Goal: Task Accomplishment & Management: Use online tool/utility

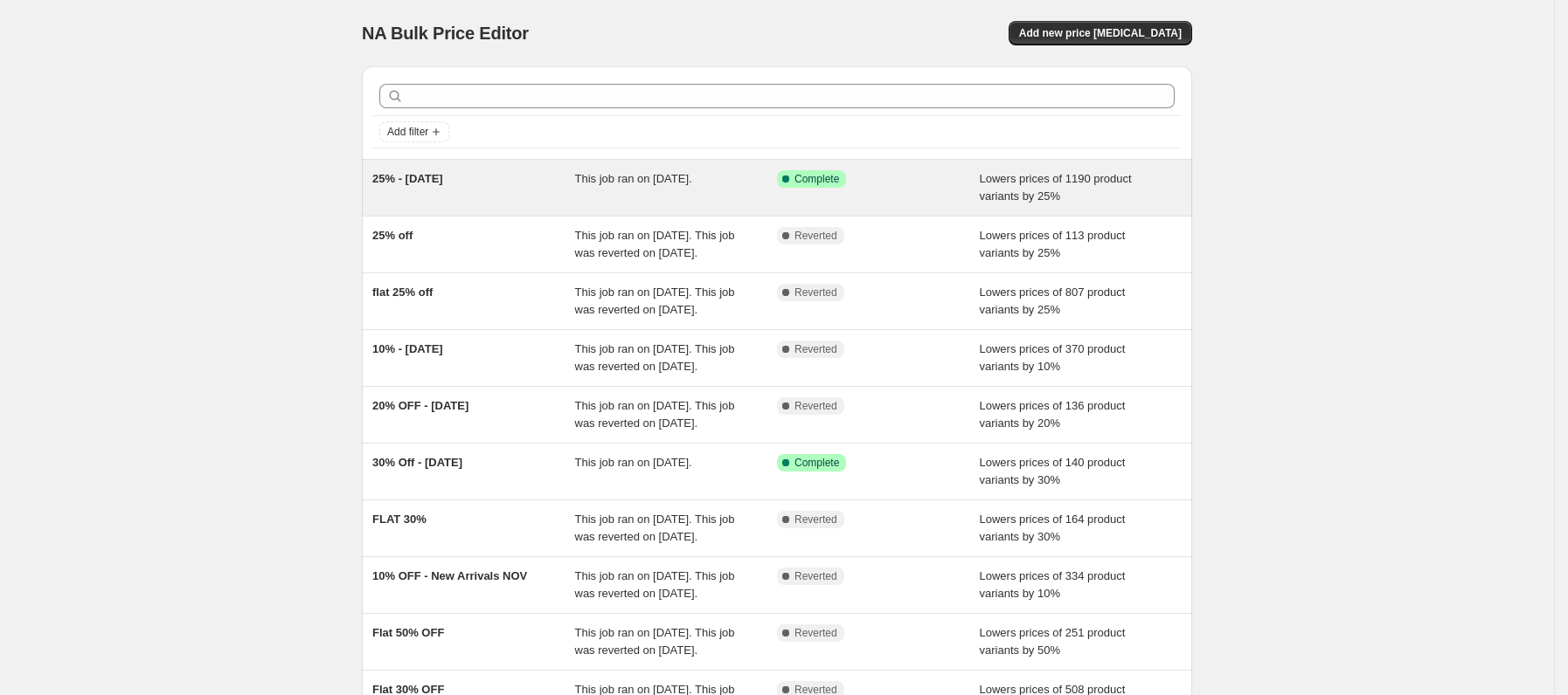
click at [443, 182] on span "25% - [DATE]" at bounding box center [407, 179] width 71 height 14
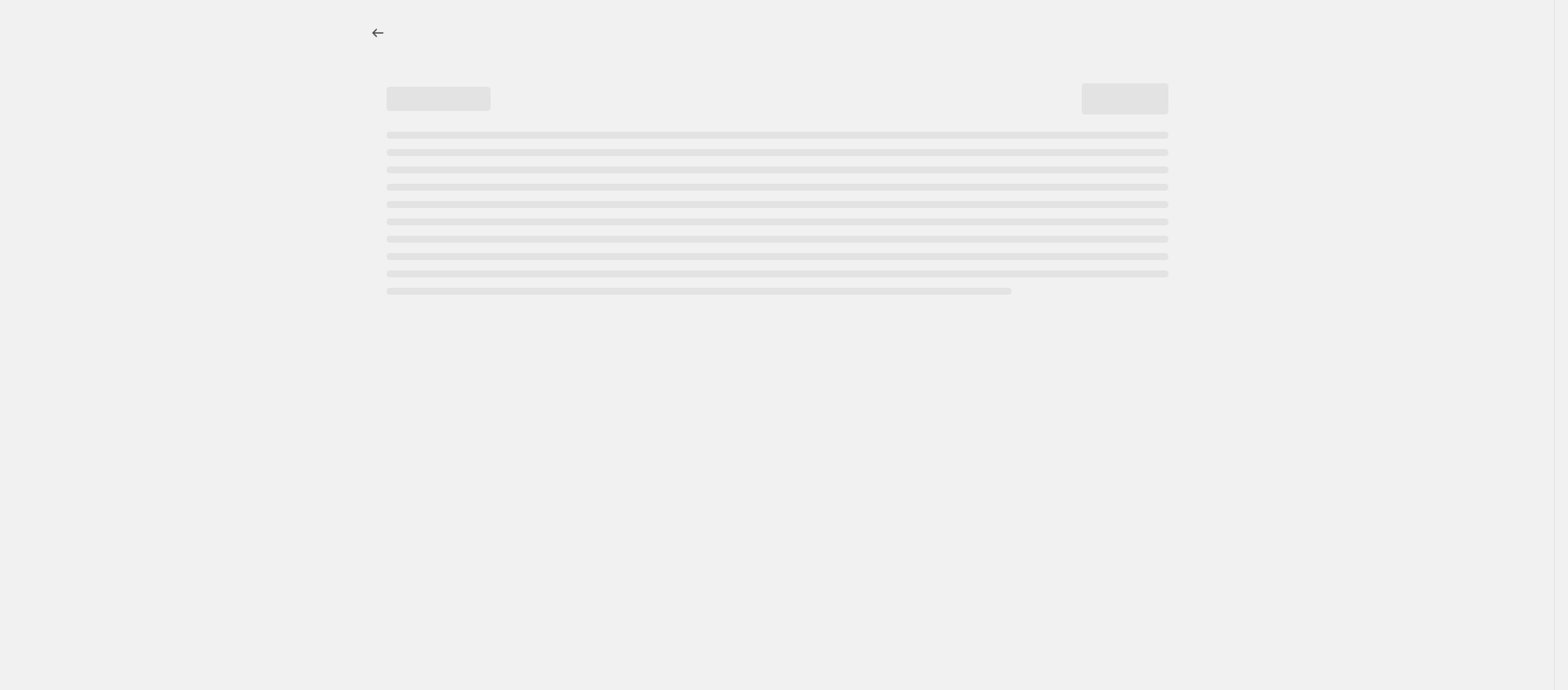
select select "percentage"
select select "collection"
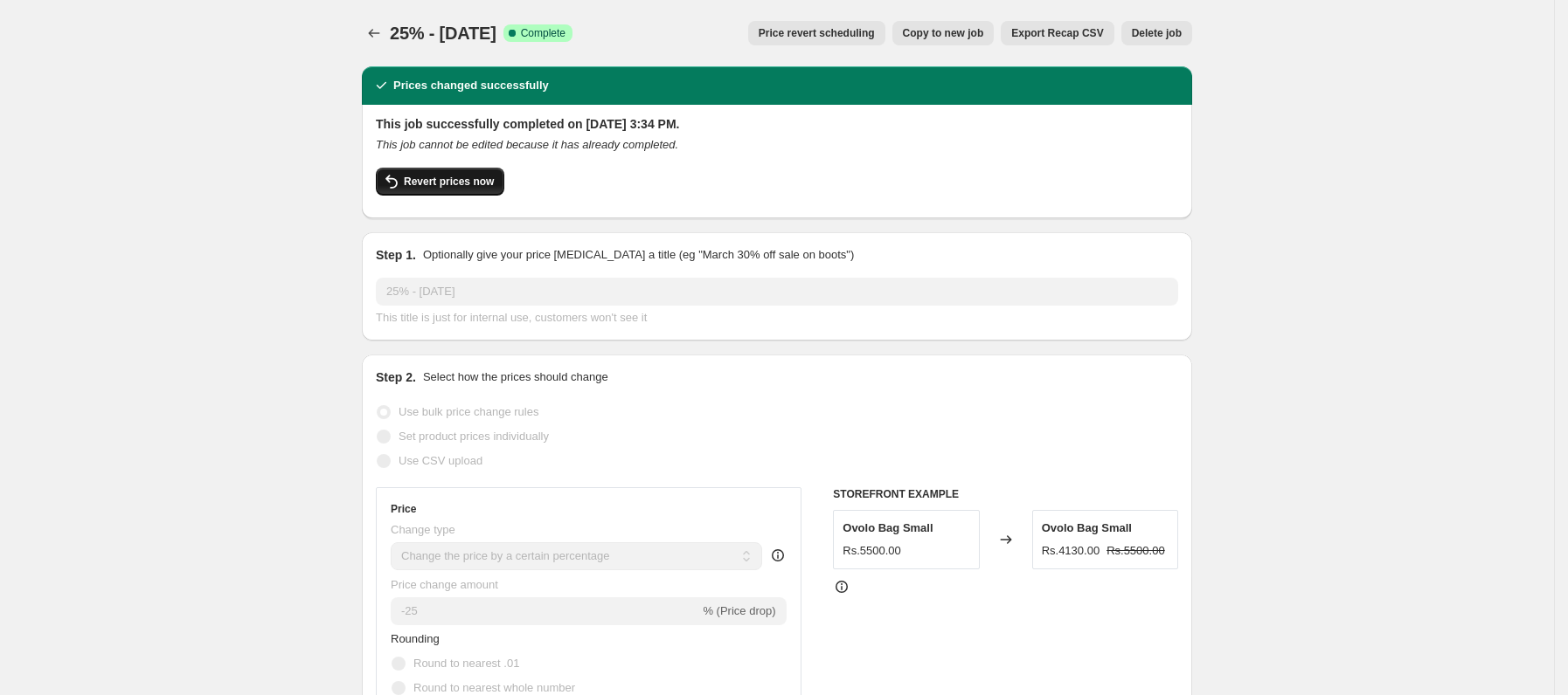
click at [453, 179] on span "Revert prices now" at bounding box center [449, 182] width 90 height 14
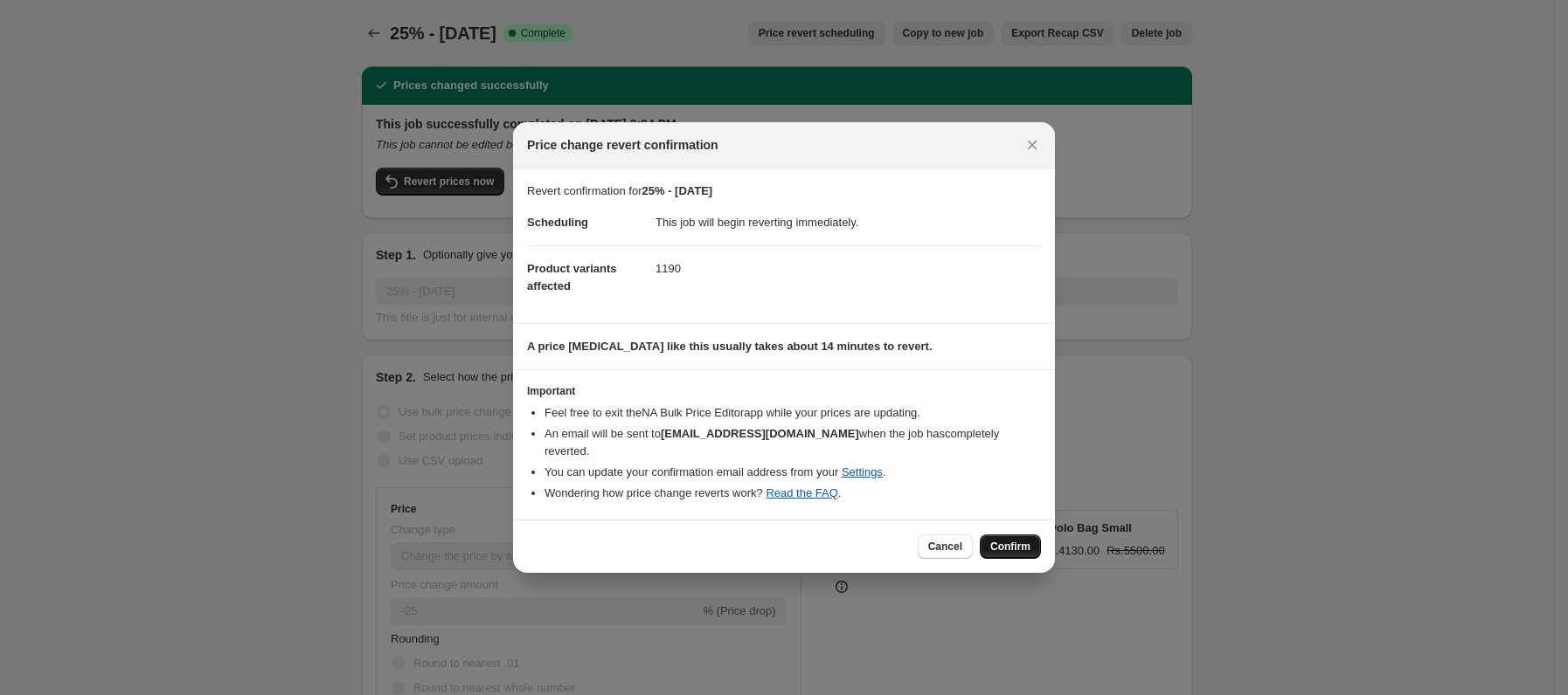
click at [1004, 540] on span "Confirm" at bounding box center [1010, 546] width 40 height 14
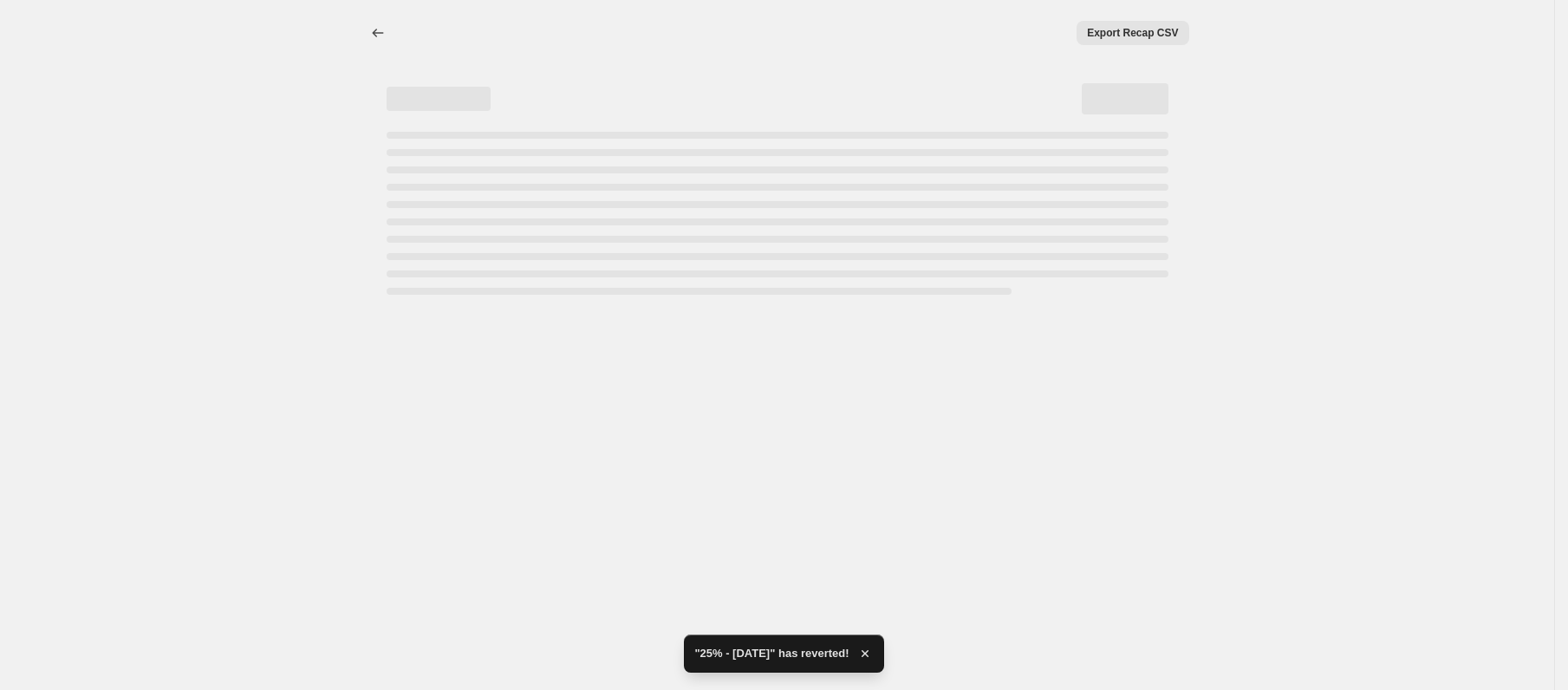
select select "percentage"
select select "collection"
